Goal: Transaction & Acquisition: Purchase product/service

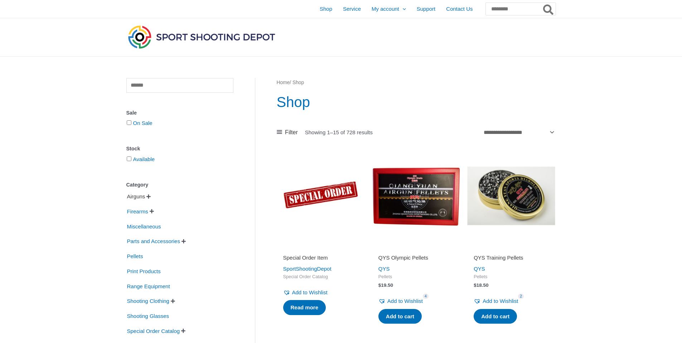
click at [137, 199] on span "Airguns" at bounding box center [136, 197] width 20 height 12
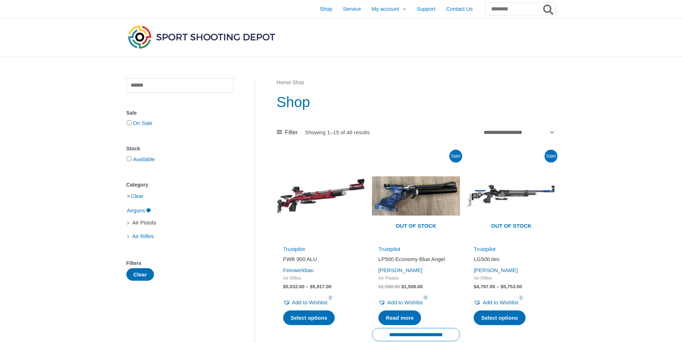
click at [143, 221] on span "Air Pistols" at bounding box center [144, 223] width 25 height 12
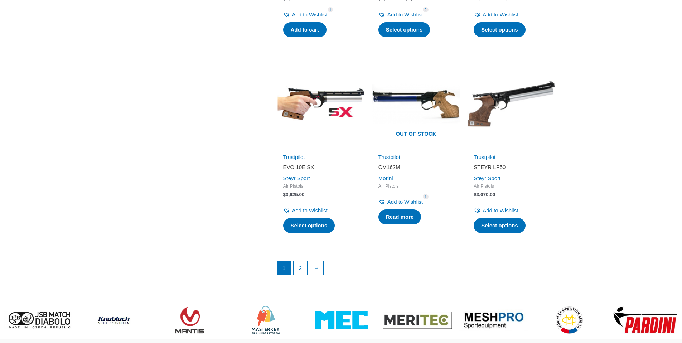
scroll to position [922, 0]
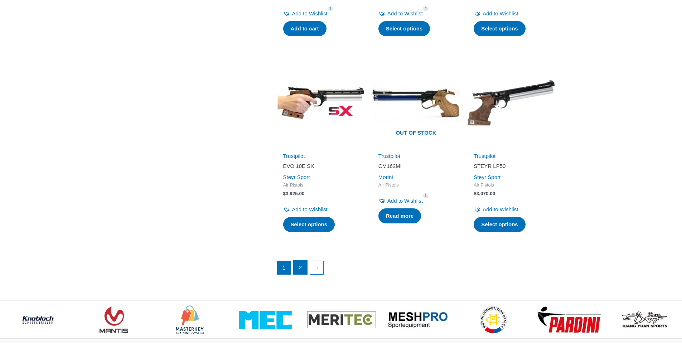
click at [298, 270] on link "2" at bounding box center [301, 267] width 14 height 14
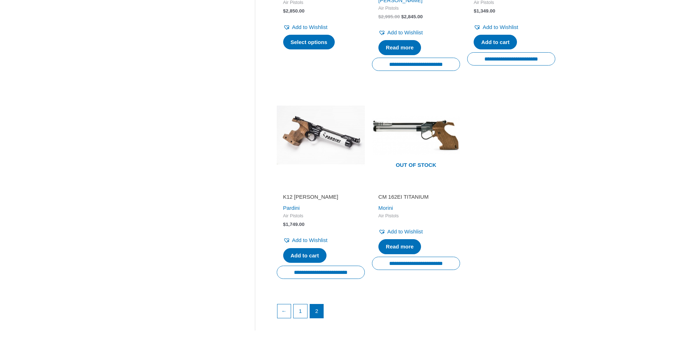
scroll to position [486, 0]
